Goal: Task Accomplishment & Management: Use online tool/utility

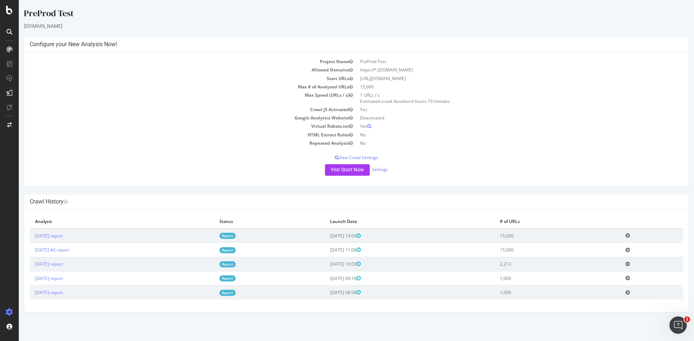
click at [395, 76] on td "[URL][DOMAIN_NAME]" at bounding box center [519, 78] width 327 height 8
click at [63, 236] on link "[DATE] report" at bounding box center [49, 236] width 28 height 6
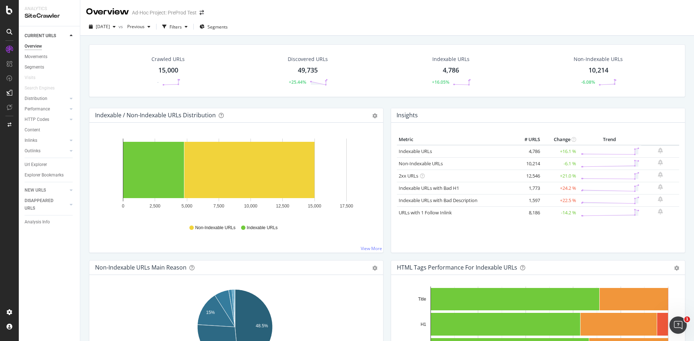
click at [252, 82] on div "Discovered URLs 49,735 +25.44%" at bounding box center [307, 71] width 143 height 38
click at [164, 67] on div "15,000" at bounding box center [168, 70] width 20 height 9
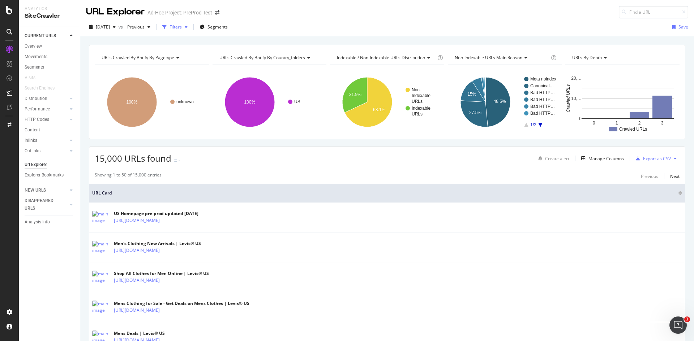
click at [182, 28] on div "Filters" at bounding box center [175, 27] width 12 height 6
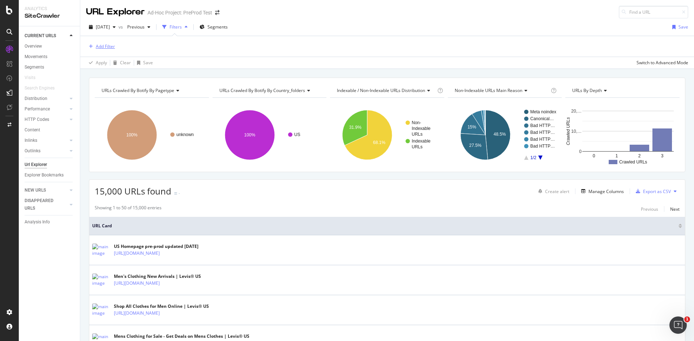
click at [112, 46] on div "Add Filter" at bounding box center [105, 46] width 19 height 6
drag, startPoint x: 306, startPoint y: 36, endPoint x: 300, endPoint y: 36, distance: 6.5
click at [303, 36] on div "Add Filter Apply Clear Save Switch to Advanced Mode" at bounding box center [387, 52] width 614 height 33
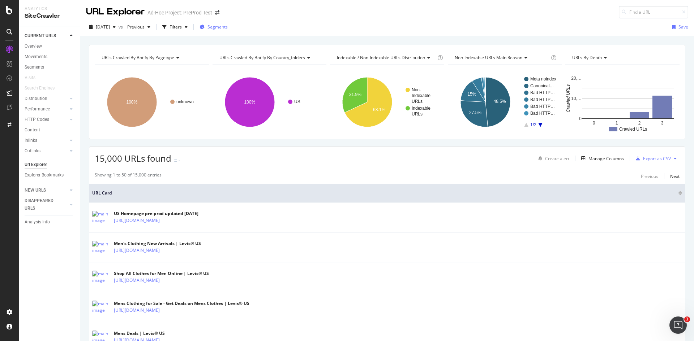
click at [228, 26] on span "Segments" at bounding box center [217, 27] width 20 height 6
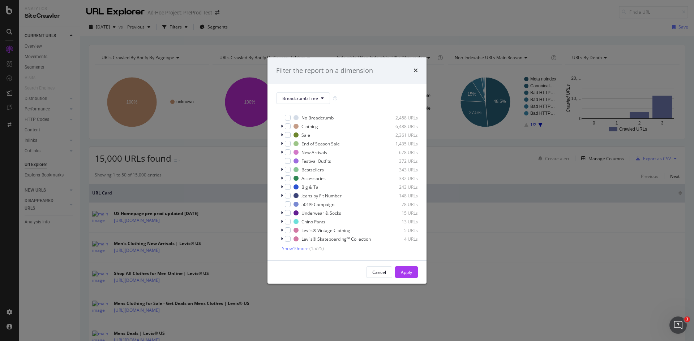
scroll to position [12, 0]
click at [286, 193] on div "modal" at bounding box center [288, 196] width 6 height 6
click at [288, 184] on div "modal" at bounding box center [288, 187] width 6 height 6
click at [288, 202] on div "modal" at bounding box center [288, 205] width 6 height 6
click at [288, 176] on div "modal" at bounding box center [288, 179] width 6 height 6
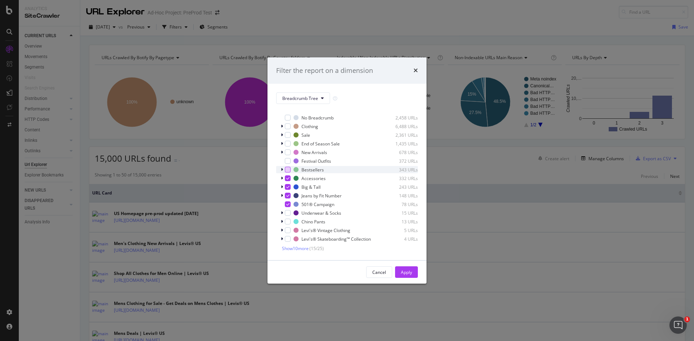
click at [285, 167] on div "modal" at bounding box center [288, 170] width 6 height 6
click at [287, 158] on div "modal" at bounding box center [288, 161] width 6 height 6
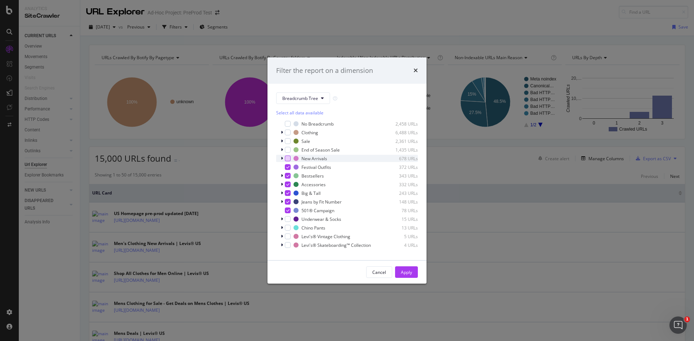
click at [288, 157] on div "modal" at bounding box center [288, 159] width 6 height 6
click at [287, 151] on div "modal" at bounding box center [288, 150] width 6 height 6
drag, startPoint x: 288, startPoint y: 218, endPoint x: 304, endPoint y: 217, distance: 15.9
click at [288, 218] on div "modal" at bounding box center [288, 219] width 6 height 6
click at [282, 218] on icon "modal" at bounding box center [282, 219] width 2 height 4
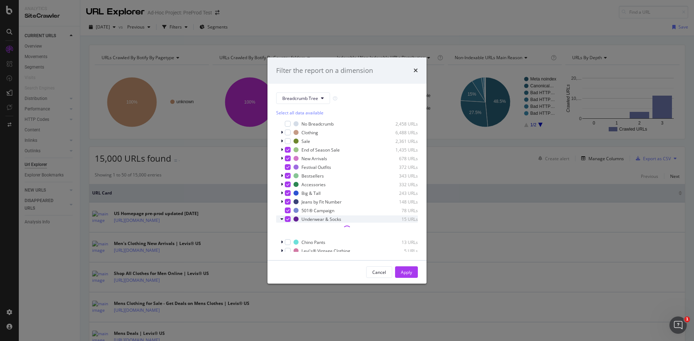
click at [282, 218] on icon "modal" at bounding box center [281, 219] width 3 height 4
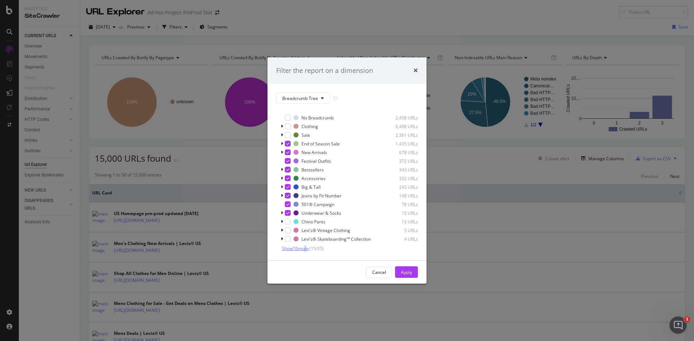
click at [305, 250] on span "Show 10 more" at bounding box center [295, 249] width 27 height 6
drag, startPoint x: 290, startPoint y: 211, endPoint x: 295, endPoint y: 215, distance: 6.6
click at [290, 211] on div "modal" at bounding box center [288, 212] width 6 height 6
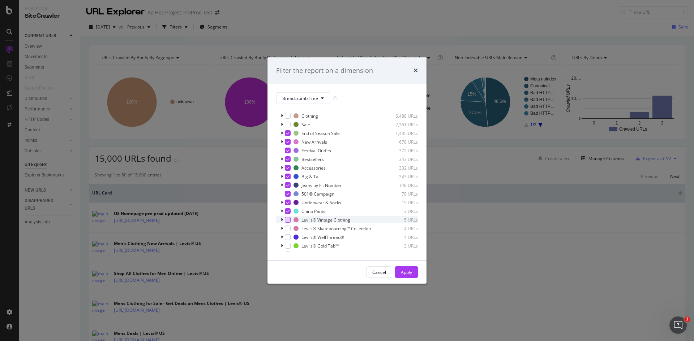
click at [287, 222] on div "modal" at bounding box center [288, 220] width 6 height 6
click at [288, 231] on div "modal" at bounding box center [288, 229] width 6 height 6
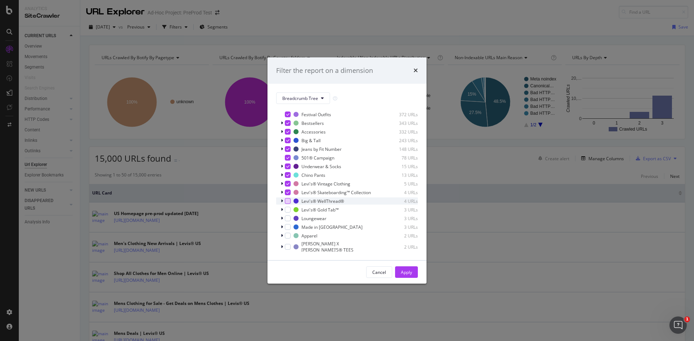
click at [287, 204] on div "modal" at bounding box center [288, 201] width 6 height 6
click at [289, 213] on div "modal" at bounding box center [288, 210] width 6 height 6
click at [285, 222] on div "modal" at bounding box center [288, 219] width 6 height 6
click at [286, 239] on div "modal" at bounding box center [288, 236] width 6 height 6
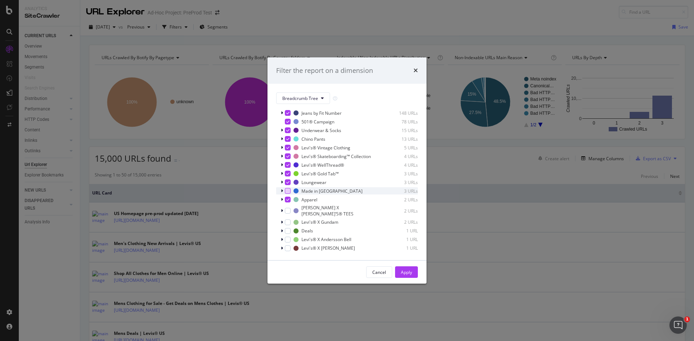
click at [288, 194] on div "modal" at bounding box center [288, 191] width 6 height 6
click at [289, 211] on div "modal" at bounding box center [288, 212] width 6 height 6
click at [324, 223] on div "Levi's® X Gundam" at bounding box center [319, 222] width 37 height 6
click at [288, 223] on div "modal" at bounding box center [288, 223] width 6 height 6
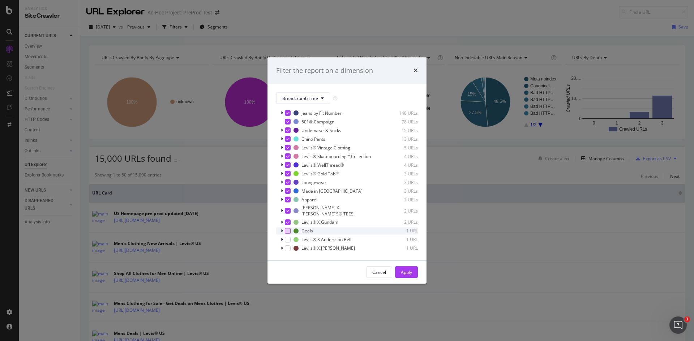
click at [288, 231] on div "modal" at bounding box center [288, 231] width 6 height 6
click at [290, 248] on div "modal" at bounding box center [288, 249] width 6 height 6
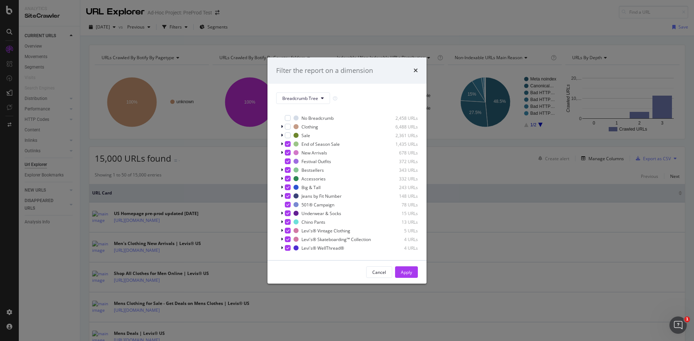
scroll to position [0, 0]
click at [287, 141] on div "modal" at bounding box center [288, 141] width 6 height 6
click at [414, 276] on button "Apply" at bounding box center [406, 273] width 23 height 12
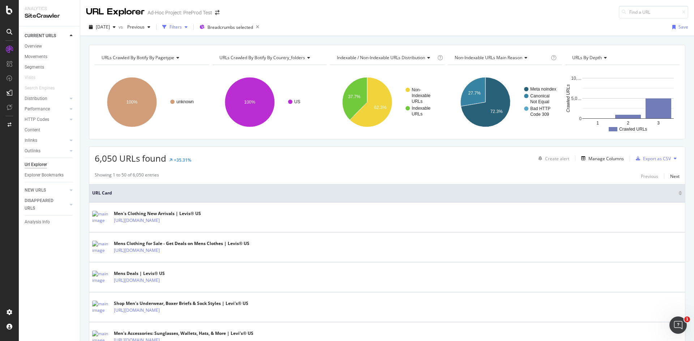
click at [182, 27] on div "Filters" at bounding box center [175, 27] width 12 height 6
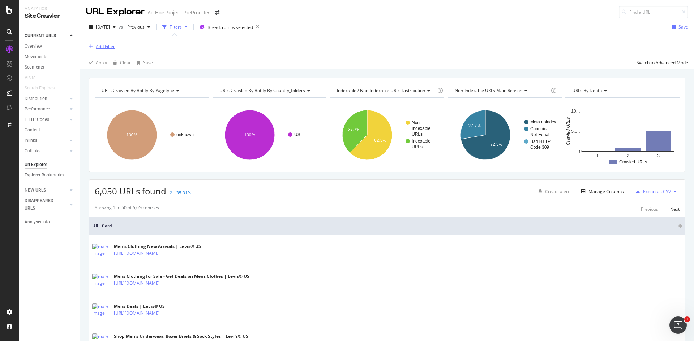
click at [103, 48] on div "Add Filter" at bounding box center [105, 46] width 19 height 6
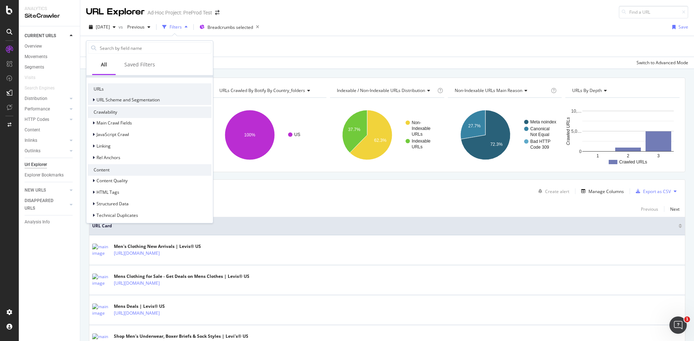
scroll to position [64, 0]
click at [116, 94] on span "URL Scheme and Segmentation" at bounding box center [127, 97] width 63 height 6
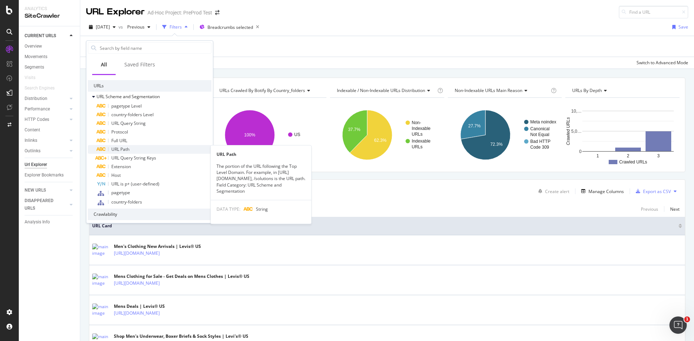
click at [128, 151] on span "URL Path" at bounding box center [120, 149] width 18 height 6
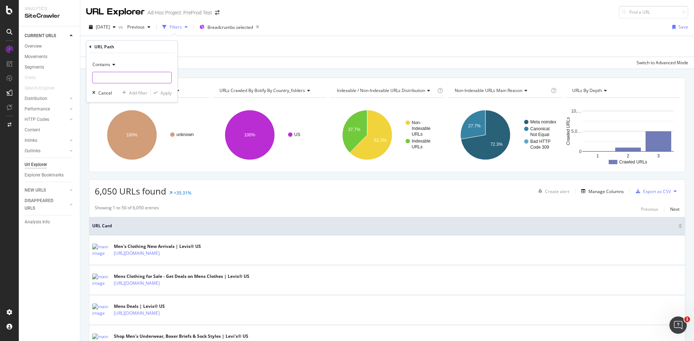
click at [120, 75] on input "text" at bounding box center [132, 78] width 79 height 12
type input "/clothing"
click at [162, 94] on div "Apply" at bounding box center [165, 93] width 11 height 6
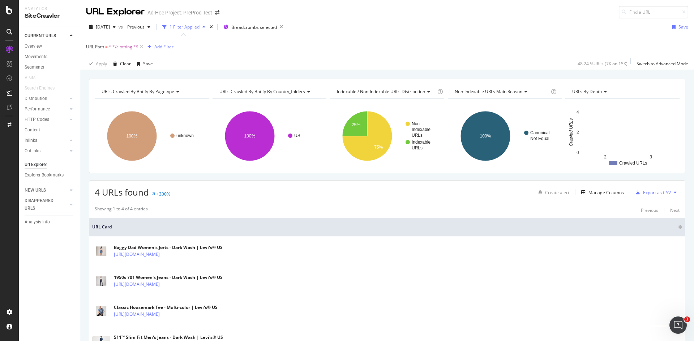
scroll to position [57, 0]
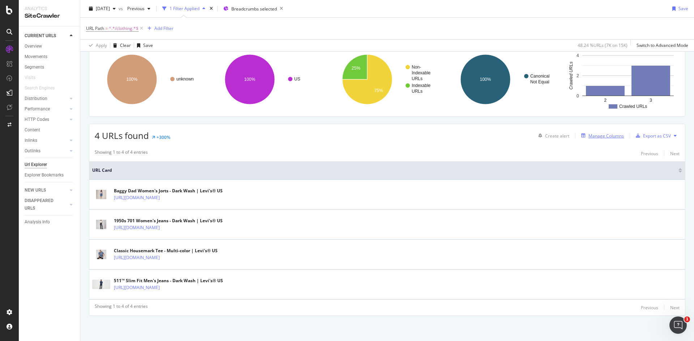
click at [610, 135] on div "Manage Columns" at bounding box center [605, 136] width 35 height 6
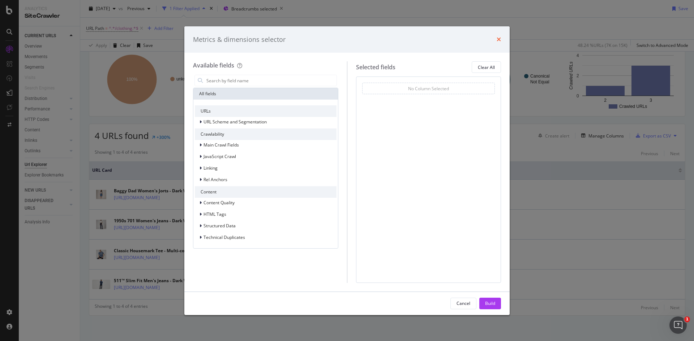
click at [498, 42] on icon "times" at bounding box center [499, 39] width 4 height 6
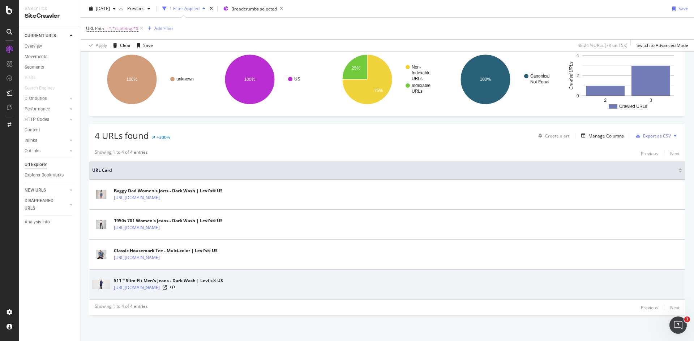
drag, startPoint x: 147, startPoint y: 289, endPoint x: 338, endPoint y: 284, distance: 191.2
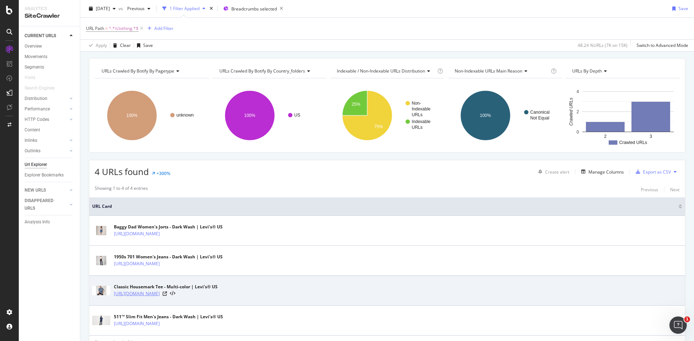
scroll to position [0, 0]
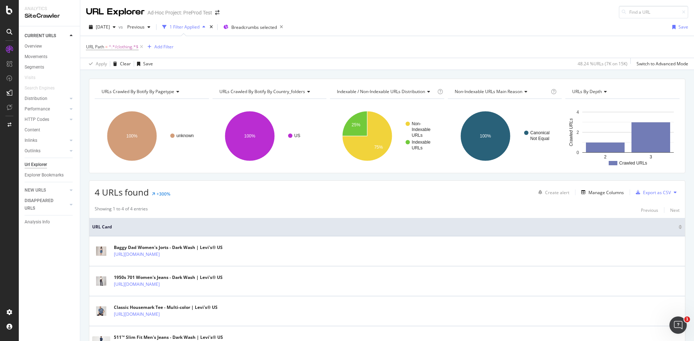
click at [343, 196] on div "4 URLs found +300% Create alert Manage Columns Export as CSV" at bounding box center [387, 190] width 596 height 18
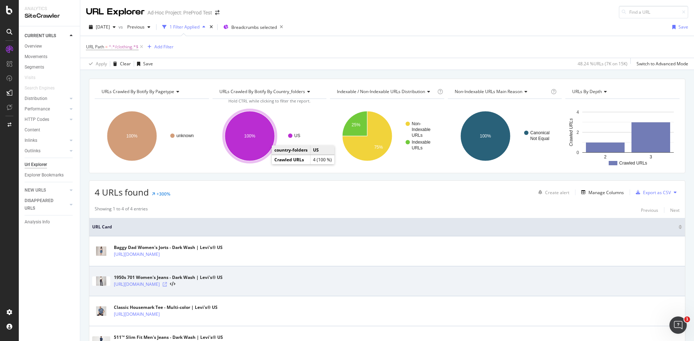
click at [167, 284] on icon at bounding box center [165, 285] width 4 height 4
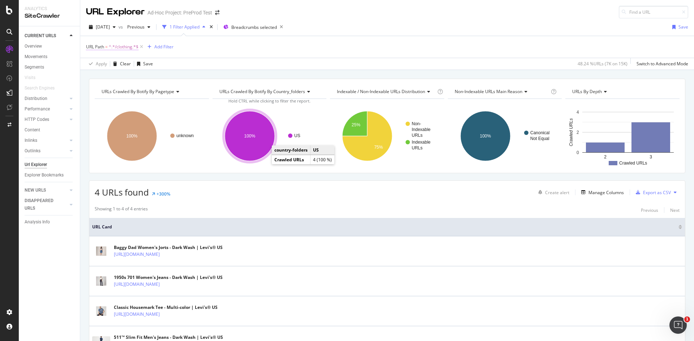
click at [115, 47] on span "^.*/clothing.*$" at bounding box center [124, 47] width 30 height 10
click at [137, 92] on div "Add filter" at bounding box center [138, 92] width 18 height 6
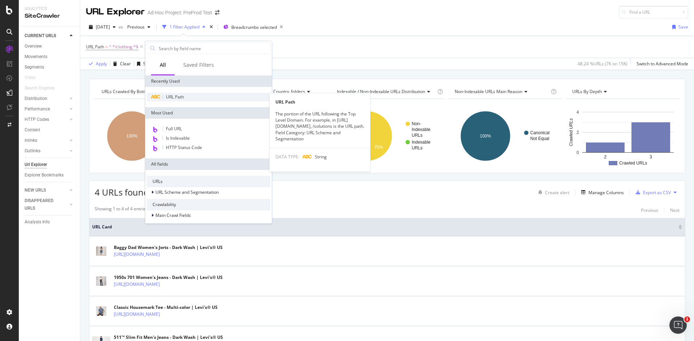
click at [193, 94] on div "URL Path" at bounding box center [209, 97] width 124 height 9
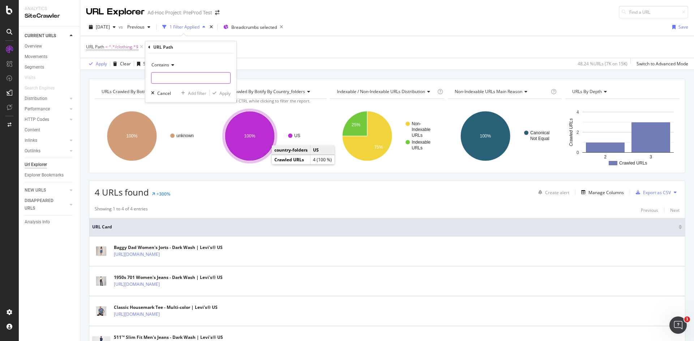
click at [159, 78] on input "text" at bounding box center [190, 78] width 79 height 12
type input "/c/"
click at [226, 96] on div "Apply" at bounding box center [220, 93] width 21 height 7
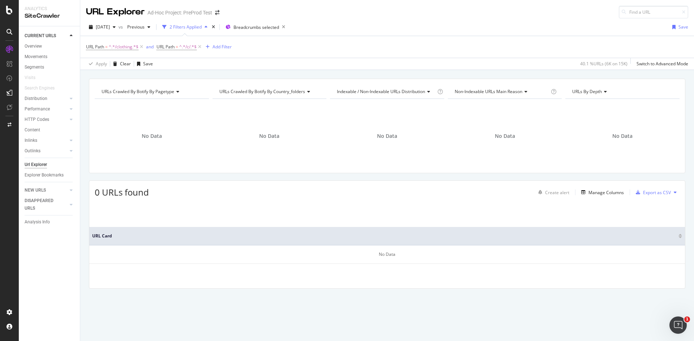
click at [436, 112] on div "No Data" at bounding box center [387, 136] width 114 height 63
click at [141, 46] on icon at bounding box center [141, 46] width 6 height 7
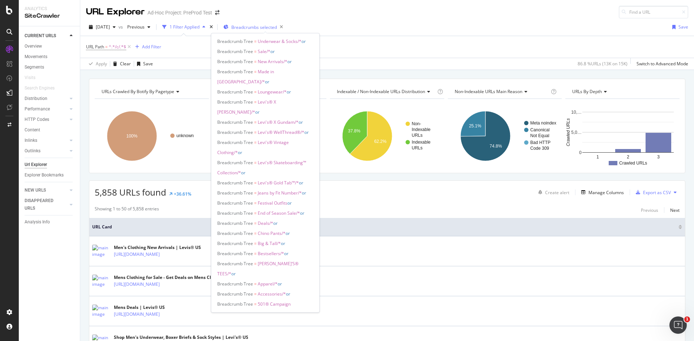
click at [277, 26] on span "Breadcrumbs selected" at bounding box center [254, 27] width 46 height 6
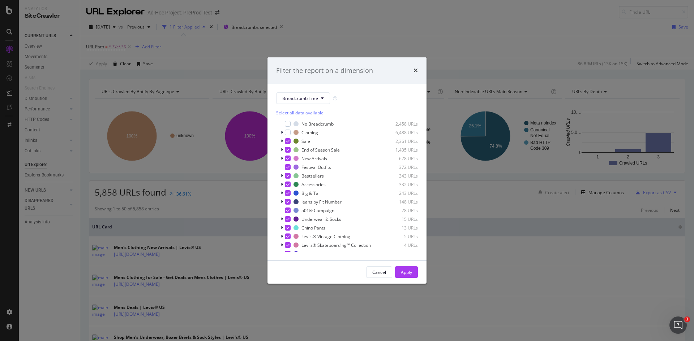
click at [288, 113] on div "Select all data available" at bounding box center [347, 113] width 142 height 6
click at [288, 113] on div "Unselect all data available" at bounding box center [347, 113] width 142 height 6
click at [286, 134] on div "modal" at bounding box center [288, 133] width 6 height 6
click at [413, 273] on button "Apply" at bounding box center [406, 273] width 23 height 12
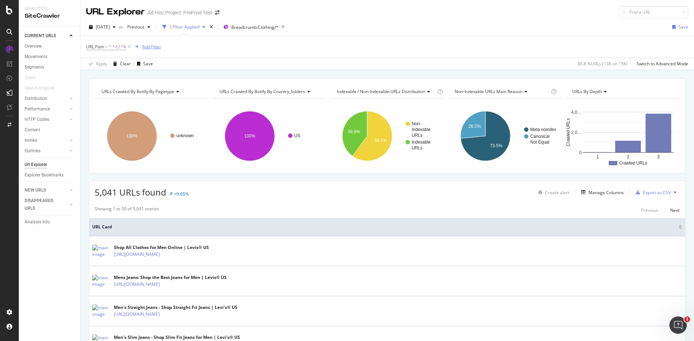
click at [153, 47] on div "Add Filter" at bounding box center [151, 47] width 19 height 6
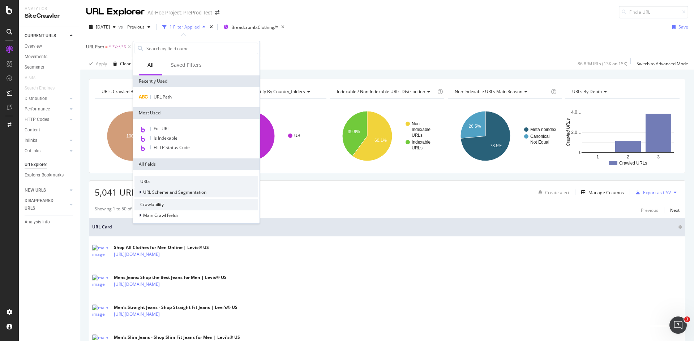
click at [162, 193] on span "URL Scheme and Segmentation" at bounding box center [174, 192] width 63 height 6
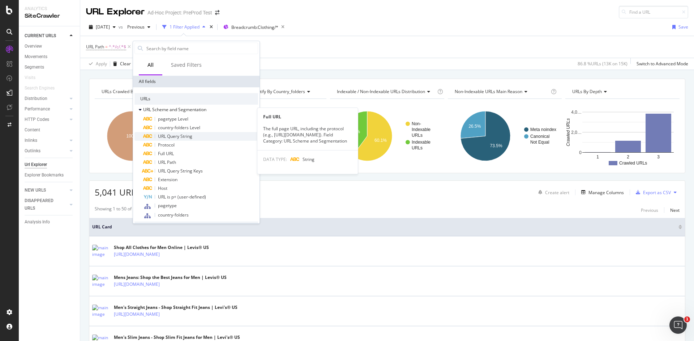
scroll to position [72, 0]
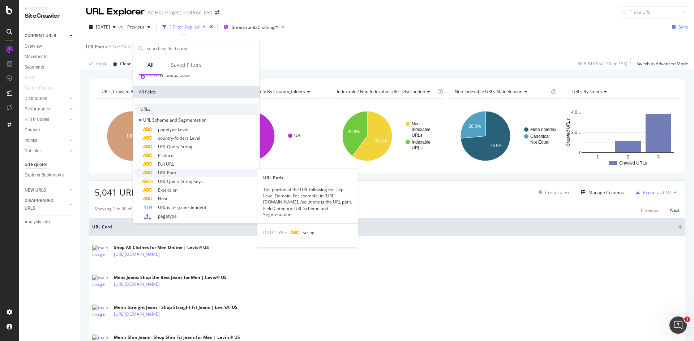
click at [172, 171] on span "URL Path" at bounding box center [167, 173] width 18 height 6
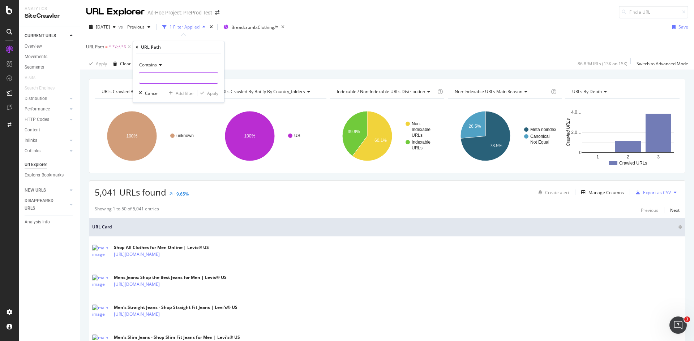
click at [170, 74] on input "text" at bounding box center [178, 78] width 79 height 12
click at [156, 65] on span "Contains" at bounding box center [148, 65] width 18 height 6
click at [158, 65] on icon at bounding box center [159, 65] width 5 height 4
click at [154, 63] on span "Contains" at bounding box center [148, 65] width 18 height 6
click at [158, 65] on icon at bounding box center [159, 65] width 5 height 4
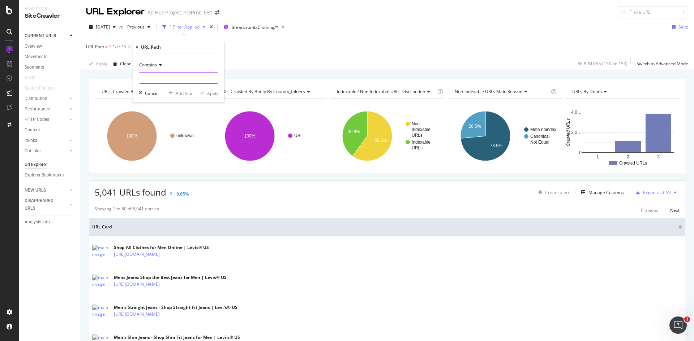
click at [166, 78] on input "text" at bounding box center [178, 78] width 79 height 12
click at [137, 47] on icon at bounding box center [137, 47] width 2 height 4
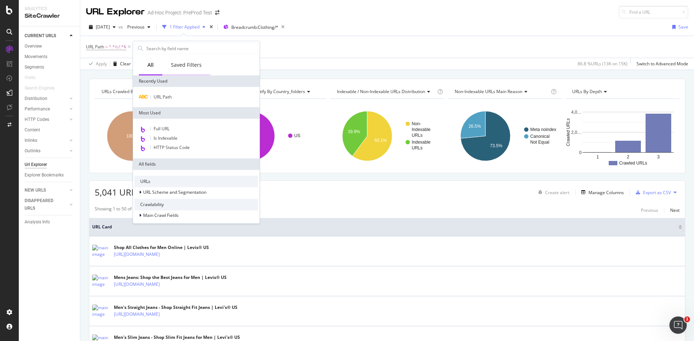
click at [182, 68] on div "Saved Filters" at bounding box center [186, 64] width 31 height 7
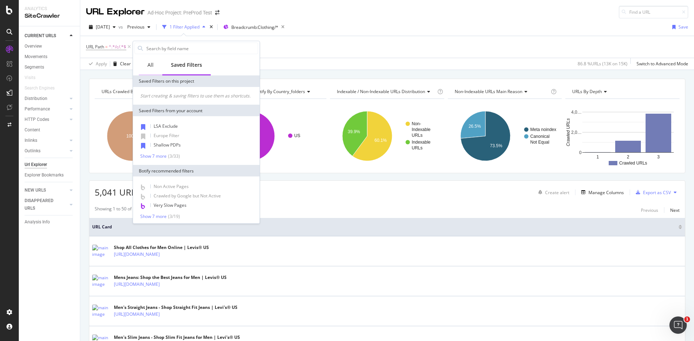
click at [150, 66] on div "All" at bounding box center [150, 64] width 6 height 7
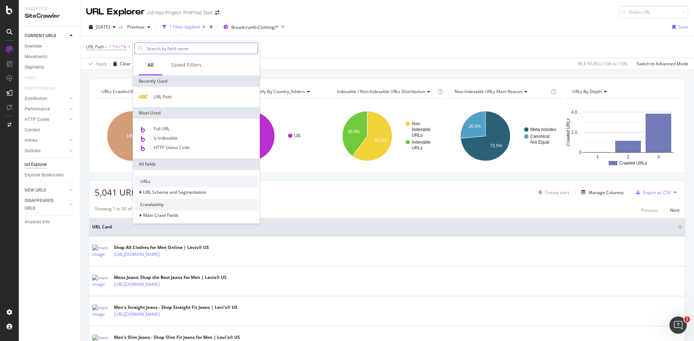
click at [181, 50] on input "text" at bounding box center [202, 48] width 112 height 11
type input "bread"
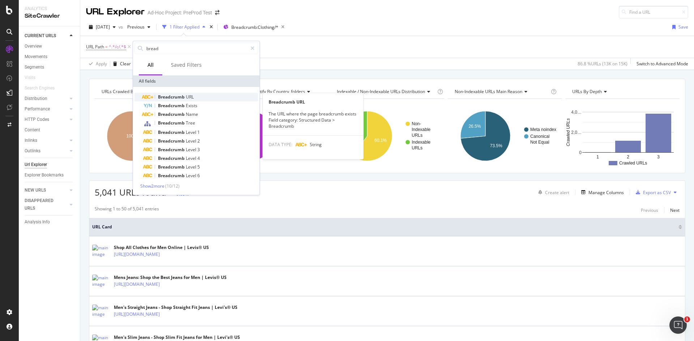
click at [189, 94] on span "URL" at bounding box center [190, 97] width 8 height 6
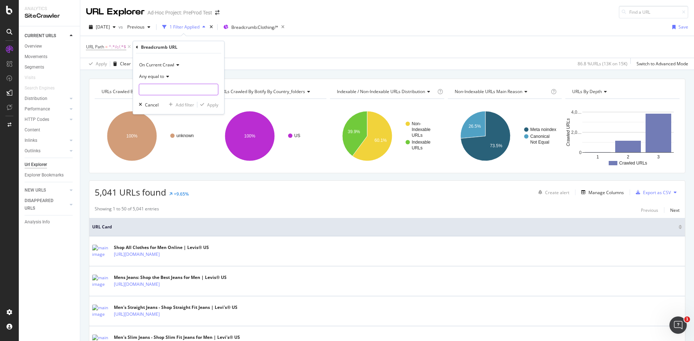
click at [192, 92] on input "text" at bounding box center [178, 90] width 79 height 12
click at [172, 65] on span "On Current Crawl" at bounding box center [156, 65] width 35 height 6
click at [205, 58] on div "On Current Crawl Any equal to Cancel Add filter Apply" at bounding box center [178, 83] width 91 height 61
click at [169, 84] on input "text" at bounding box center [178, 90] width 79 height 12
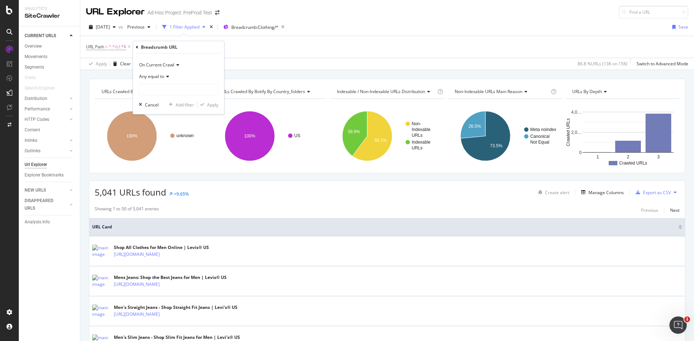
click at [168, 80] on div "Any equal to" at bounding box center [179, 77] width 80 height 12
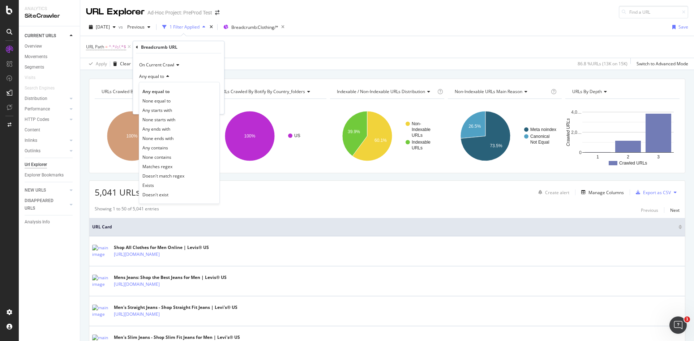
click at [168, 80] on div "Any equal to" at bounding box center [179, 77] width 80 height 12
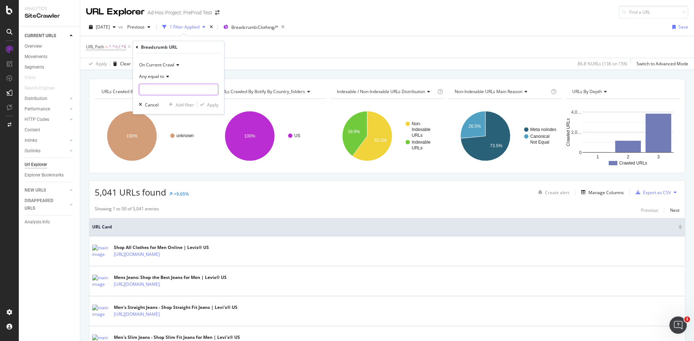
click at [175, 92] on input "text" at bounding box center [178, 90] width 79 height 12
type input "d"
click at [136, 49] on icon at bounding box center [137, 47] width 2 height 4
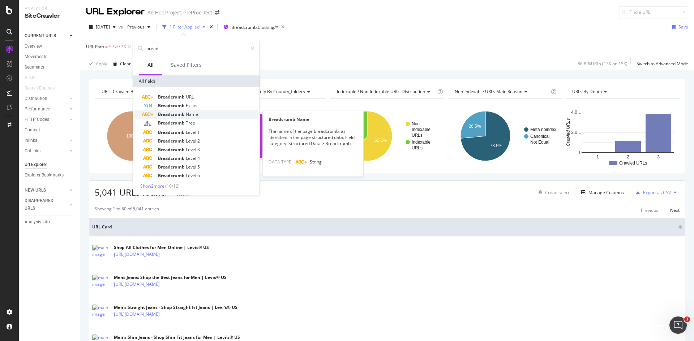
click at [205, 115] on div "Breadcrumb Name" at bounding box center [200, 114] width 115 height 9
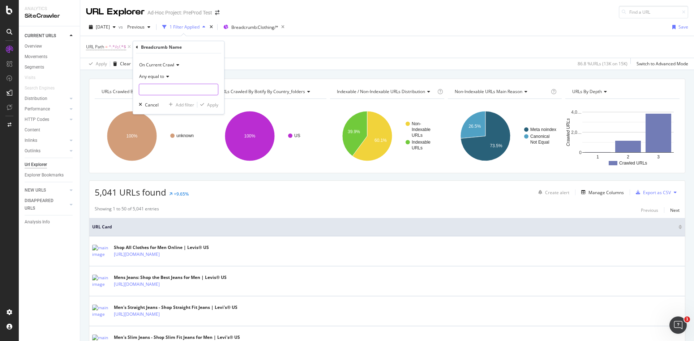
click at [168, 95] on input "text" at bounding box center [178, 90] width 79 height 12
click at [168, 90] on input "text" at bounding box center [178, 90] width 79 height 12
click at [136, 47] on icon at bounding box center [137, 47] width 2 height 4
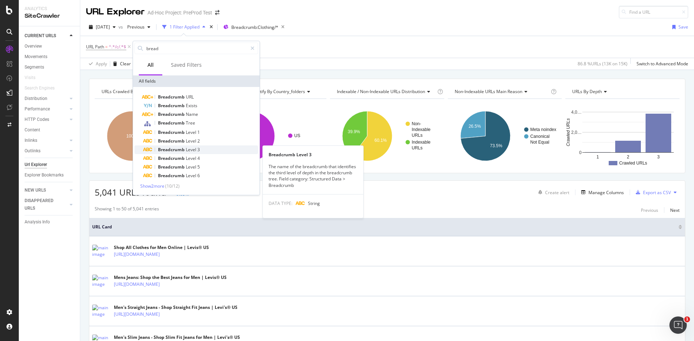
click at [188, 150] on span "Level" at bounding box center [192, 150] width 12 height 6
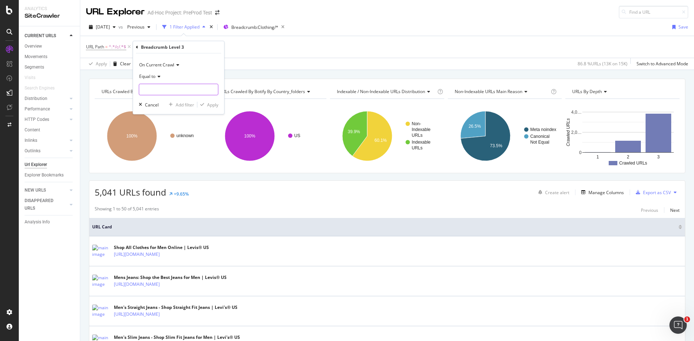
click at [155, 86] on input "text" at bounding box center [178, 90] width 79 height 12
click at [137, 47] on icon at bounding box center [137, 47] width 2 height 4
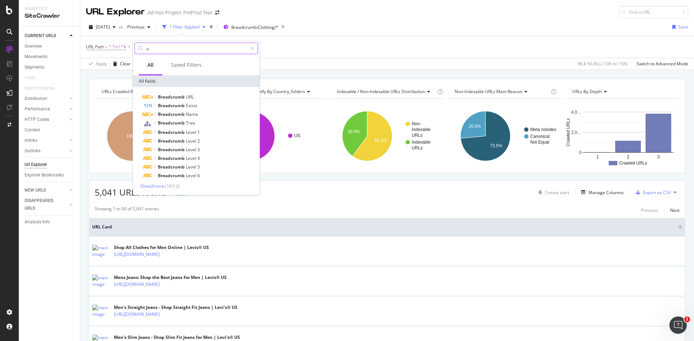
type input "ur"
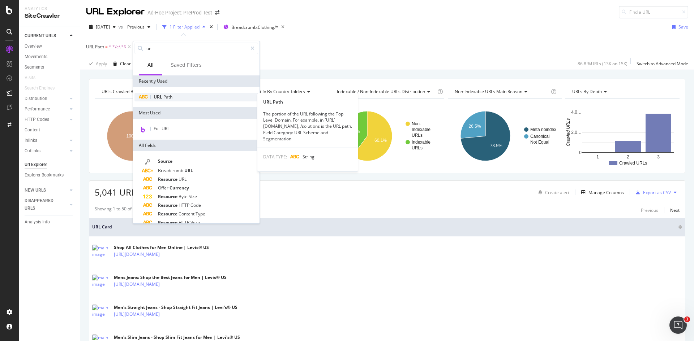
click at [164, 98] on span "Path" at bounding box center [167, 97] width 9 height 6
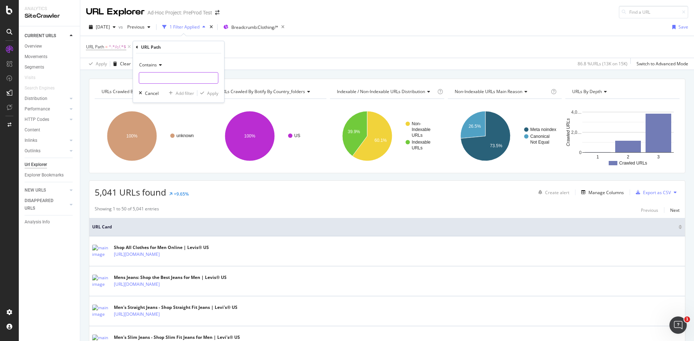
click at [176, 81] on input "text" at bounding box center [178, 78] width 79 height 12
click at [184, 78] on input "text" at bounding box center [178, 78] width 79 height 12
type input "father"
click at [210, 95] on div "Apply" at bounding box center [212, 93] width 11 height 6
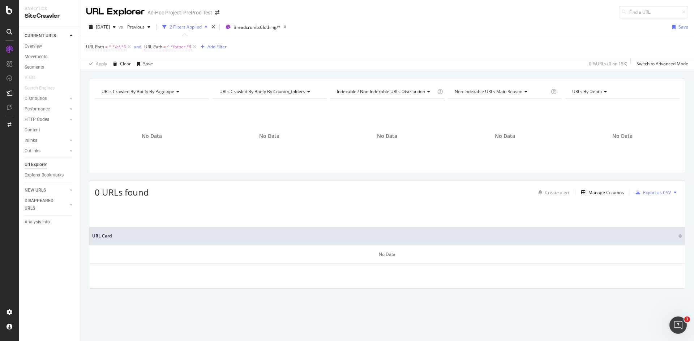
click at [172, 50] on span "^.*father.*$" at bounding box center [179, 47] width 25 height 10
click at [131, 54] on div "URL Path = ^.*/c/.*$ and URL Path = ^.*father.*$ Add Filter" at bounding box center [387, 47] width 602 height 22
click at [195, 46] on icon at bounding box center [195, 46] width 6 height 7
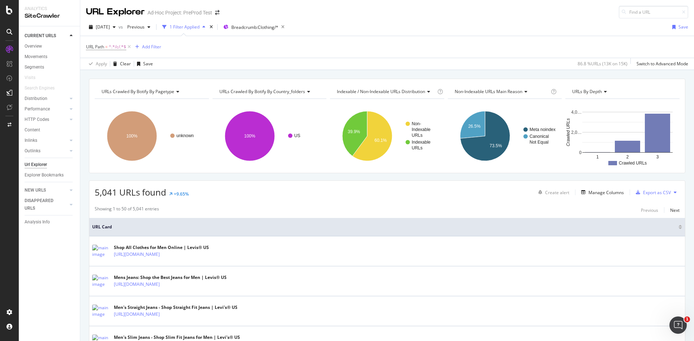
click at [154, 52] on div "URL Path = ^.*/c/.*$ Add Filter" at bounding box center [387, 47] width 602 height 22
click at [153, 47] on div "Add Filter" at bounding box center [151, 47] width 19 height 6
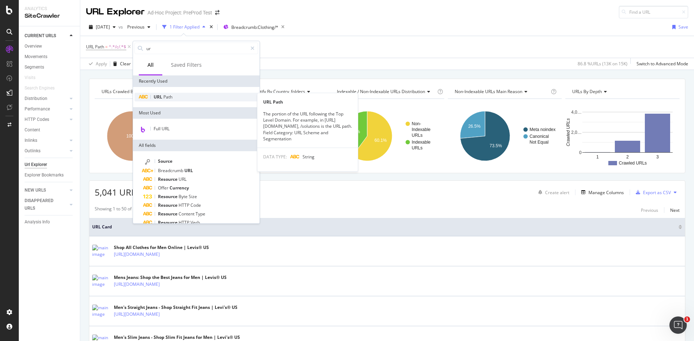
click at [169, 95] on span "Path" at bounding box center [167, 97] width 9 height 6
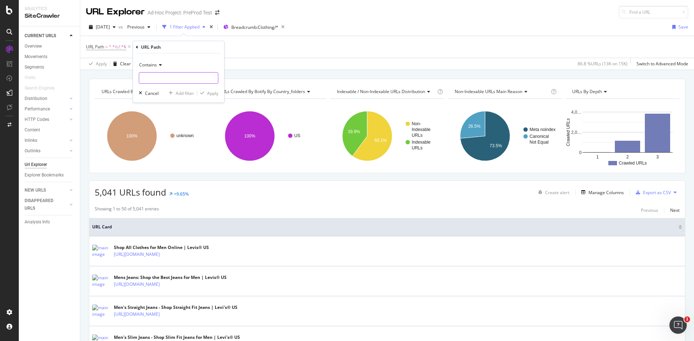
click at [171, 77] on input "text" at bounding box center [178, 78] width 79 height 12
type input "/clothing/men/"
click at [158, 64] on icon at bounding box center [159, 65] width 5 height 4
click at [170, 144] on span "Doesn't contain" at bounding box center [157, 146] width 31 height 6
click at [184, 94] on div "Add filter" at bounding box center [185, 93] width 18 height 6
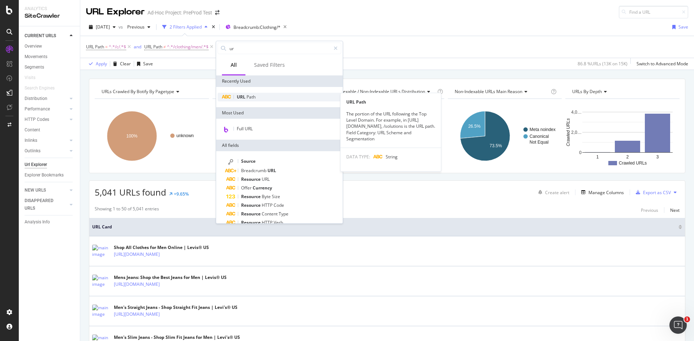
click at [261, 99] on div "URL Path" at bounding box center [280, 97] width 124 height 9
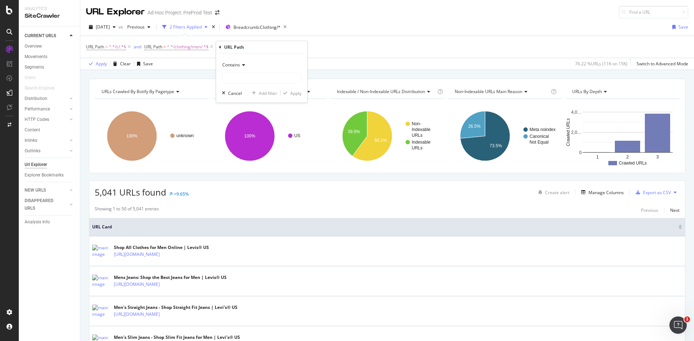
click at [240, 65] on span "Contains" at bounding box center [231, 65] width 18 height 6
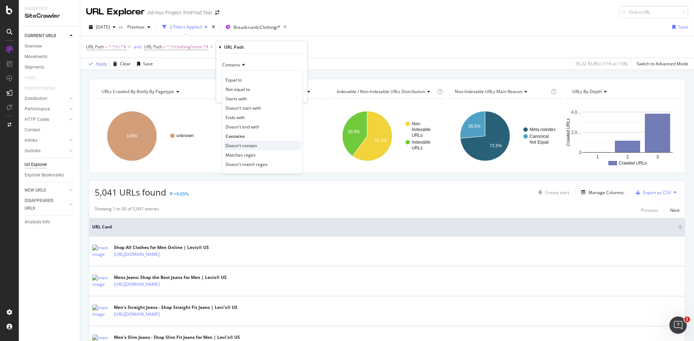
click at [248, 147] on span "Doesn't contain" at bounding box center [240, 146] width 31 height 6
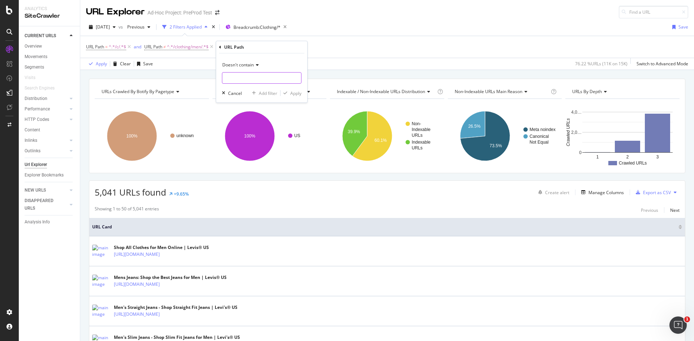
click at [243, 75] on input "text" at bounding box center [261, 78] width 79 height 12
type input "c"
type input "/clothing/women/"
click at [292, 95] on div "Apply" at bounding box center [295, 93] width 11 height 6
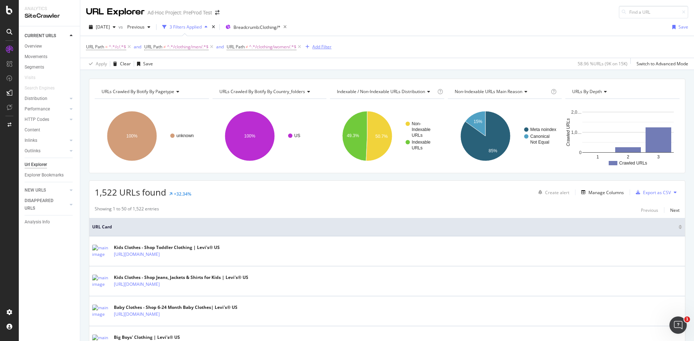
click at [321, 44] on div "Add Filter" at bounding box center [321, 47] width 19 height 6
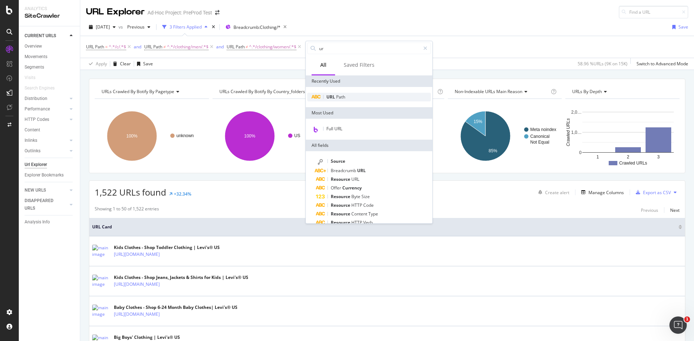
click at [345, 95] on span "Path" at bounding box center [340, 97] width 9 height 6
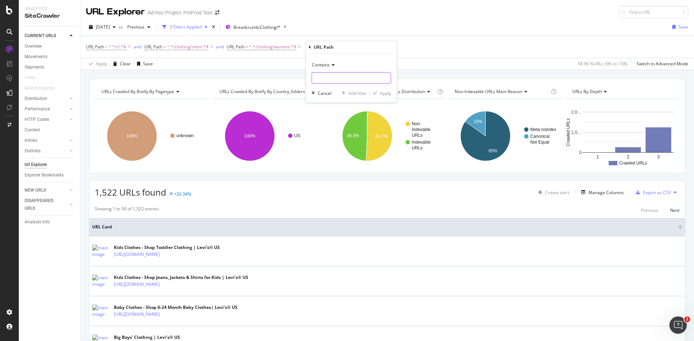
click at [339, 78] on input "text" at bounding box center [351, 78] width 79 height 12
type input "/clothing/kids/"
click at [327, 66] on span "Contains" at bounding box center [321, 65] width 18 height 6
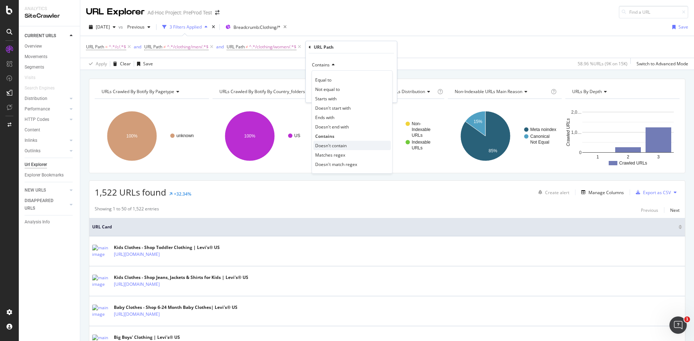
click at [354, 145] on div "Doesn't contain" at bounding box center [351, 145] width 77 height 9
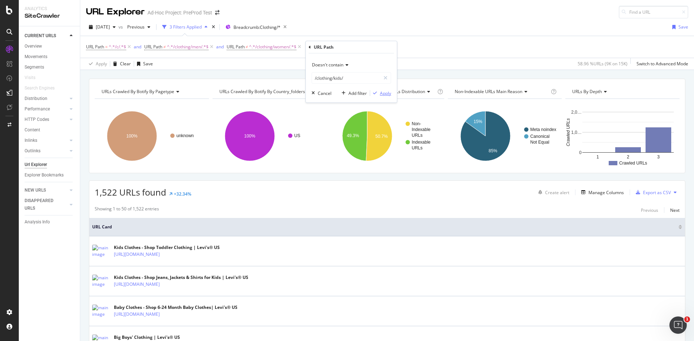
click at [381, 93] on div "Apply" at bounding box center [385, 93] width 11 height 6
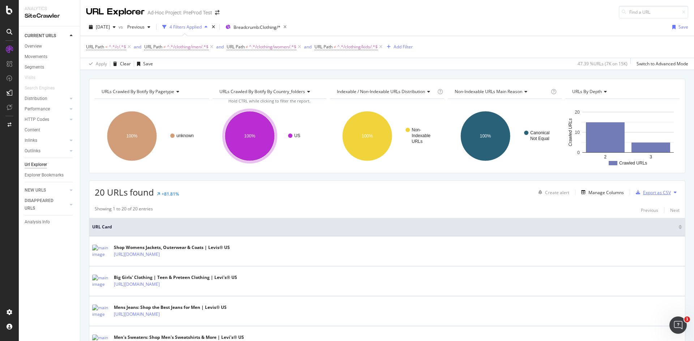
click at [644, 196] on div "Export as CSV" at bounding box center [652, 192] width 38 height 11
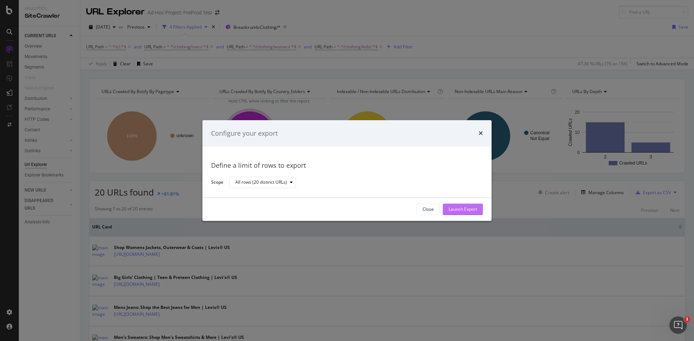
click at [458, 208] on div "Launch Export" at bounding box center [462, 210] width 29 height 6
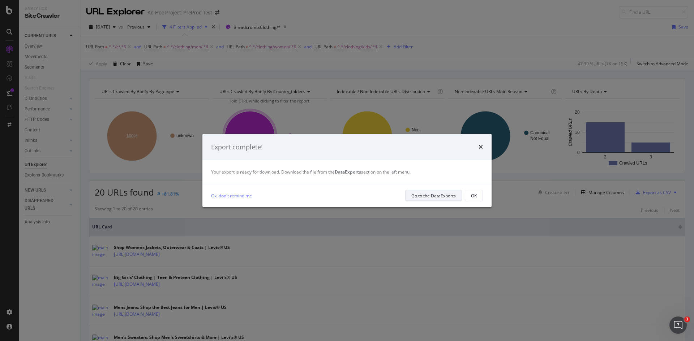
click at [434, 197] on div "Go to the DataExports" at bounding box center [433, 196] width 44 height 6
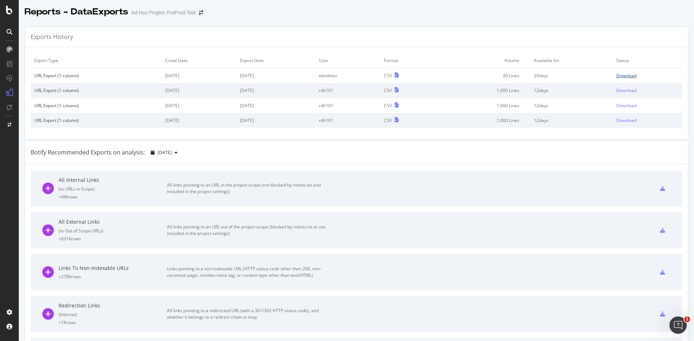
click at [618, 73] on div "Download" at bounding box center [626, 76] width 20 height 6
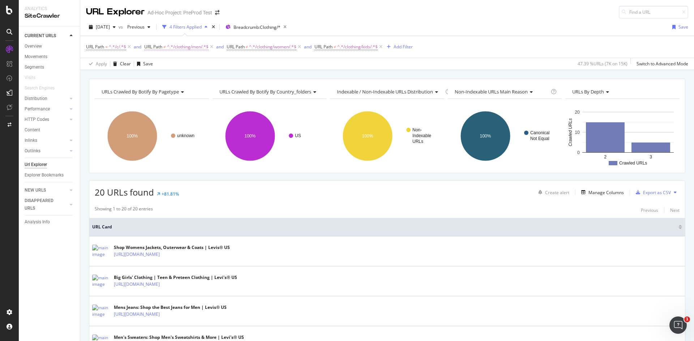
click at [181, 46] on span "^.*/clothing/men/.*$" at bounding box center [188, 47] width 42 height 10
click at [173, 65] on span "Doesn't contain" at bounding box center [168, 64] width 34 height 7
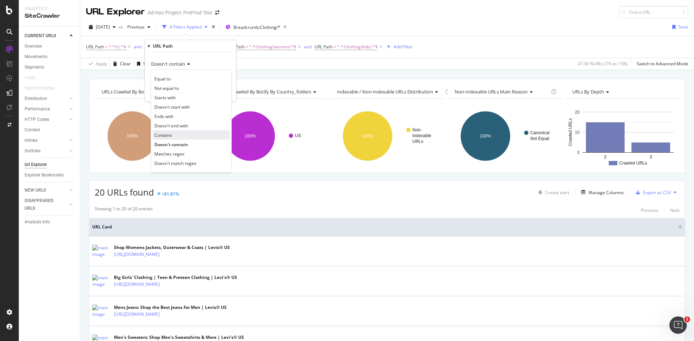
click at [171, 138] on div "Contains" at bounding box center [191, 134] width 77 height 9
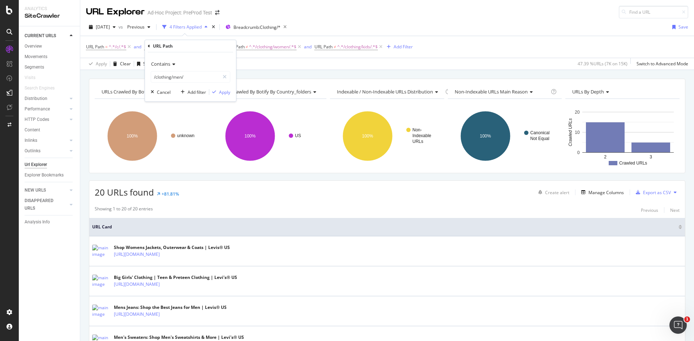
click at [231, 87] on div "Contains /clothing/men/ Cancel Add filter Apply" at bounding box center [190, 76] width 91 height 49
click at [224, 92] on div "Apply" at bounding box center [224, 92] width 11 height 6
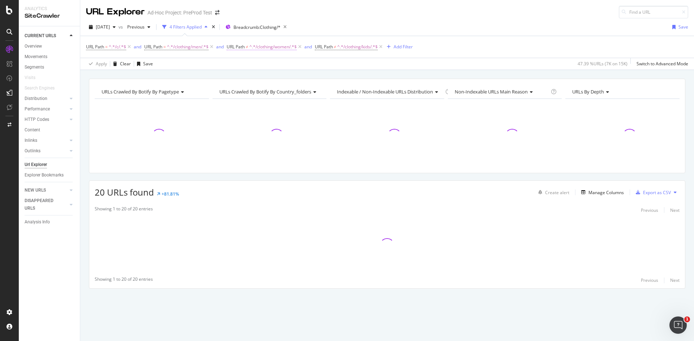
click at [266, 46] on span "^.*/clothing/women/.*$" at bounding box center [272, 47] width 47 height 10
click at [259, 63] on span "Doesn't contain" at bounding box center [252, 64] width 34 height 7
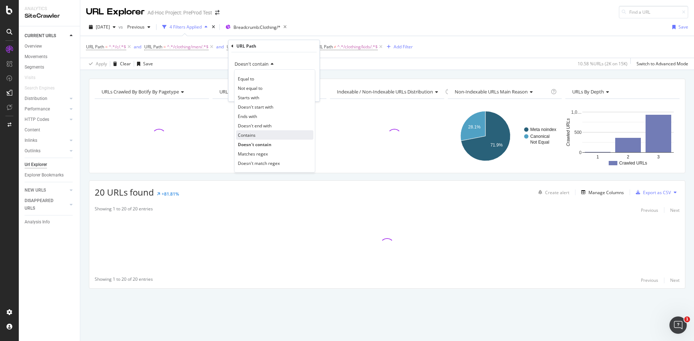
click at [263, 137] on div "Contains" at bounding box center [274, 134] width 77 height 9
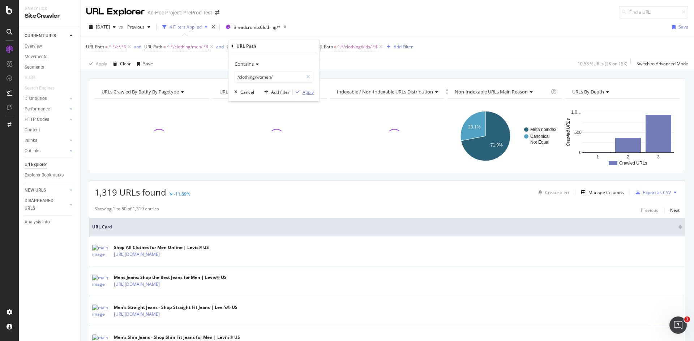
drag, startPoint x: 305, startPoint y: 93, endPoint x: 283, endPoint y: 48, distance: 49.5
click at [305, 93] on div "Apply" at bounding box center [307, 92] width 11 height 6
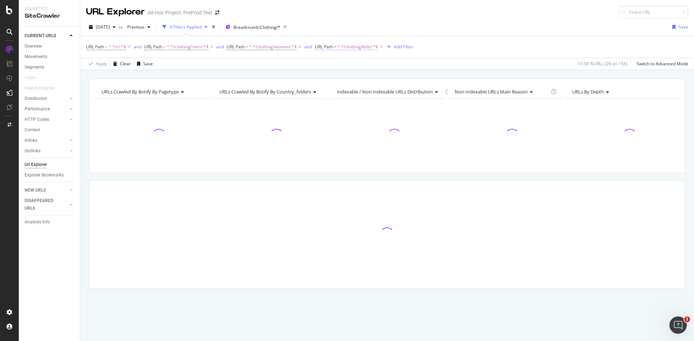
click at [351, 43] on span "^.*/clothing/kids/.*$" at bounding box center [358, 47] width 40 height 10
click at [344, 65] on span "Doesn't contain" at bounding box center [341, 64] width 34 height 7
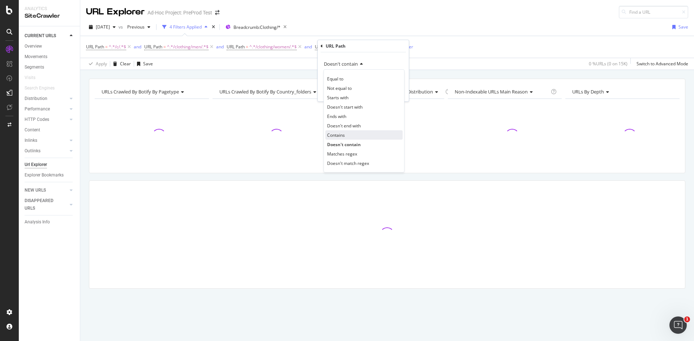
click at [351, 137] on div "Contains" at bounding box center [363, 134] width 77 height 9
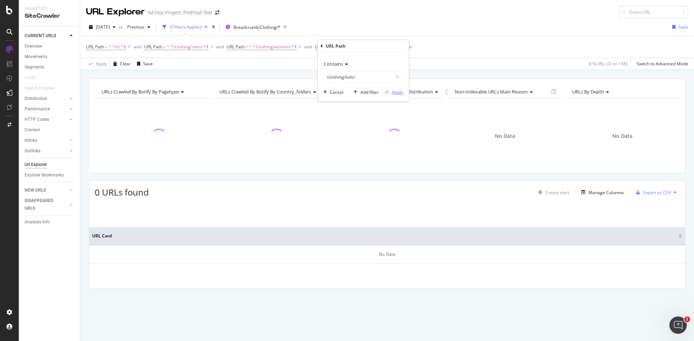
click at [392, 91] on div "Apply" at bounding box center [397, 92] width 11 height 6
click at [140, 47] on div "and" at bounding box center [138, 47] width 8 height 6
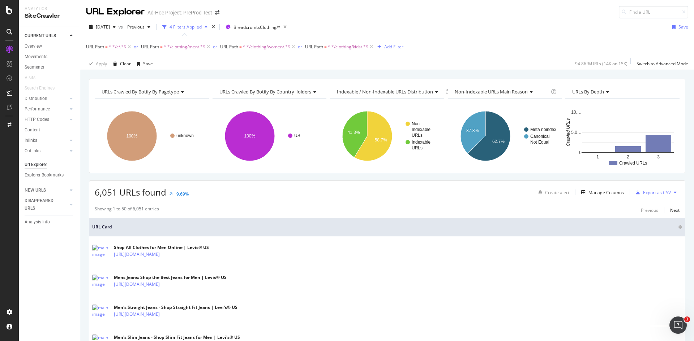
click at [221, 198] on div "6,051 URLs found +9.69% Create alert Manage Columns Export as CSV" at bounding box center [387, 190] width 596 height 18
click at [660, 191] on div "Export as CSV" at bounding box center [657, 193] width 28 height 6
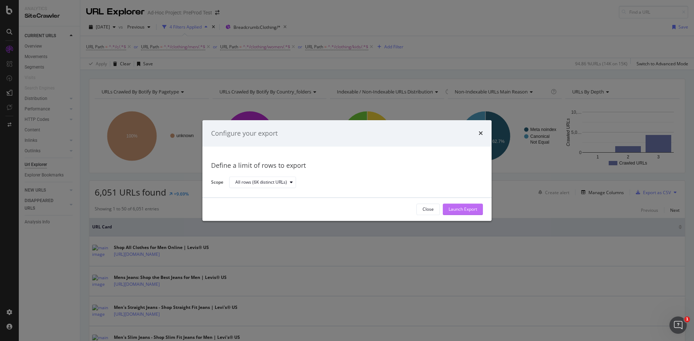
click at [466, 210] on div "Launch Export" at bounding box center [462, 210] width 29 height 6
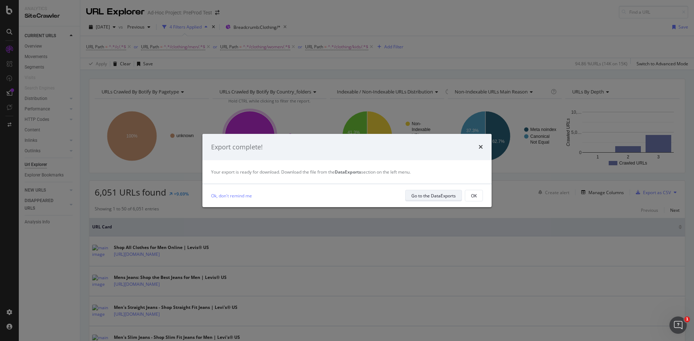
click at [428, 192] on div "Go to the DataExports" at bounding box center [433, 196] width 44 height 10
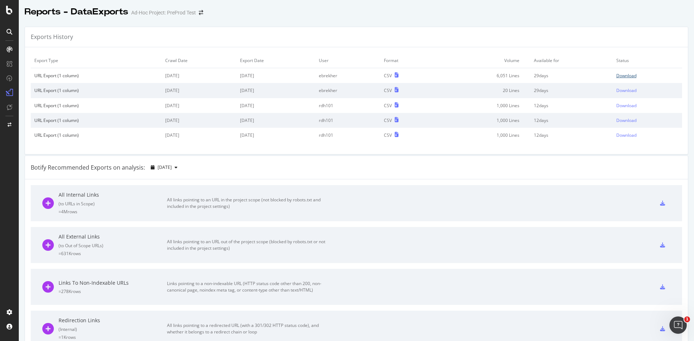
click at [616, 77] on div "Download" at bounding box center [626, 76] width 20 height 6
click at [623, 75] on div "Download" at bounding box center [626, 76] width 20 height 6
drag, startPoint x: 505, startPoint y: 8, endPoint x: 567, endPoint y: 52, distance: 76.1
click at [505, 8] on div "Reports - DataExports Ad-Hoc Project: PreProd Test" at bounding box center [356, 9] width 675 height 18
click at [399, 77] on icon at bounding box center [397, 75] width 4 height 5
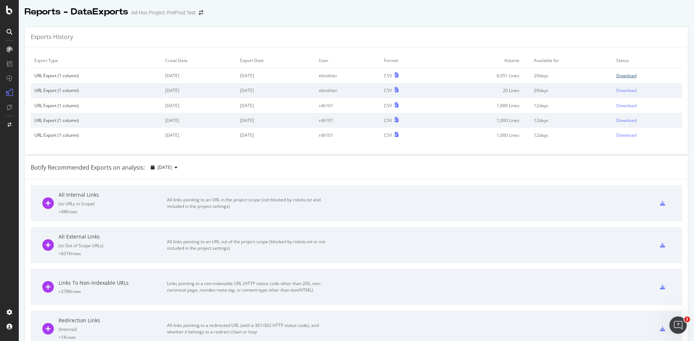
click at [618, 76] on div "Download" at bounding box center [626, 76] width 20 height 6
click at [522, 21] on div "Exports History Export Type Crawl Date Export Date User Format Volume Available…" at bounding box center [356, 319] width 675 height 597
click at [616, 75] on div "Download" at bounding box center [626, 76] width 20 height 6
